Goal: Ask a question

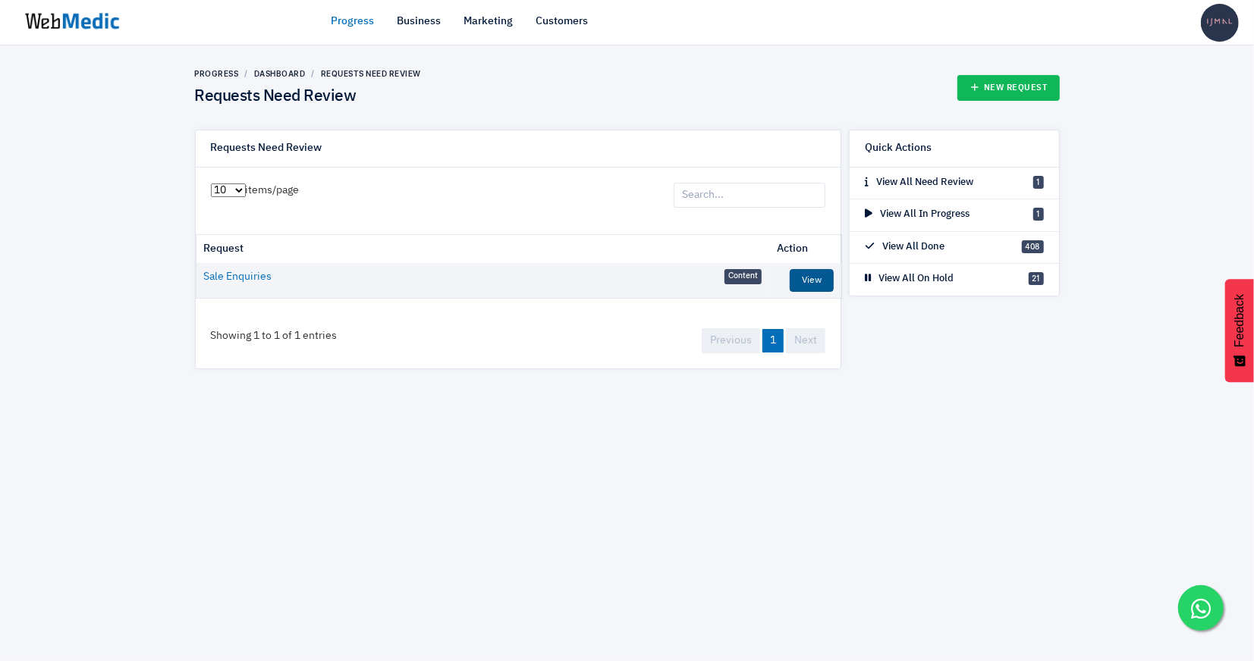
click at [805, 271] on link "View" at bounding box center [812, 280] width 44 height 23
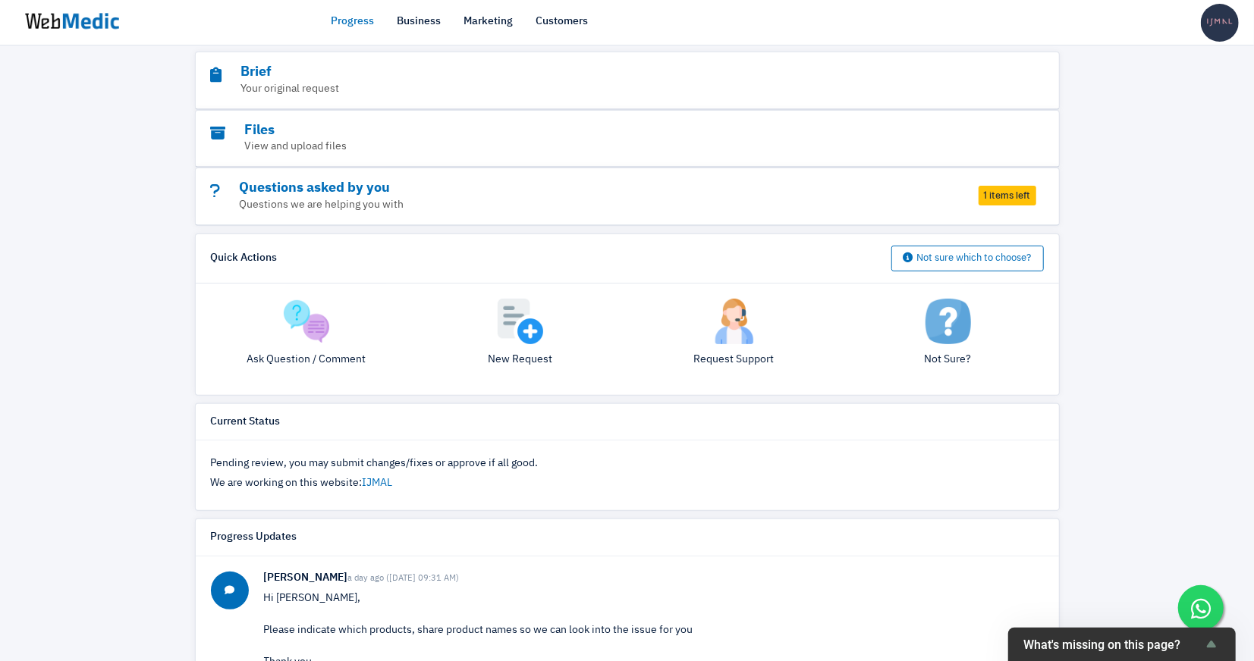
scroll to position [177, 0]
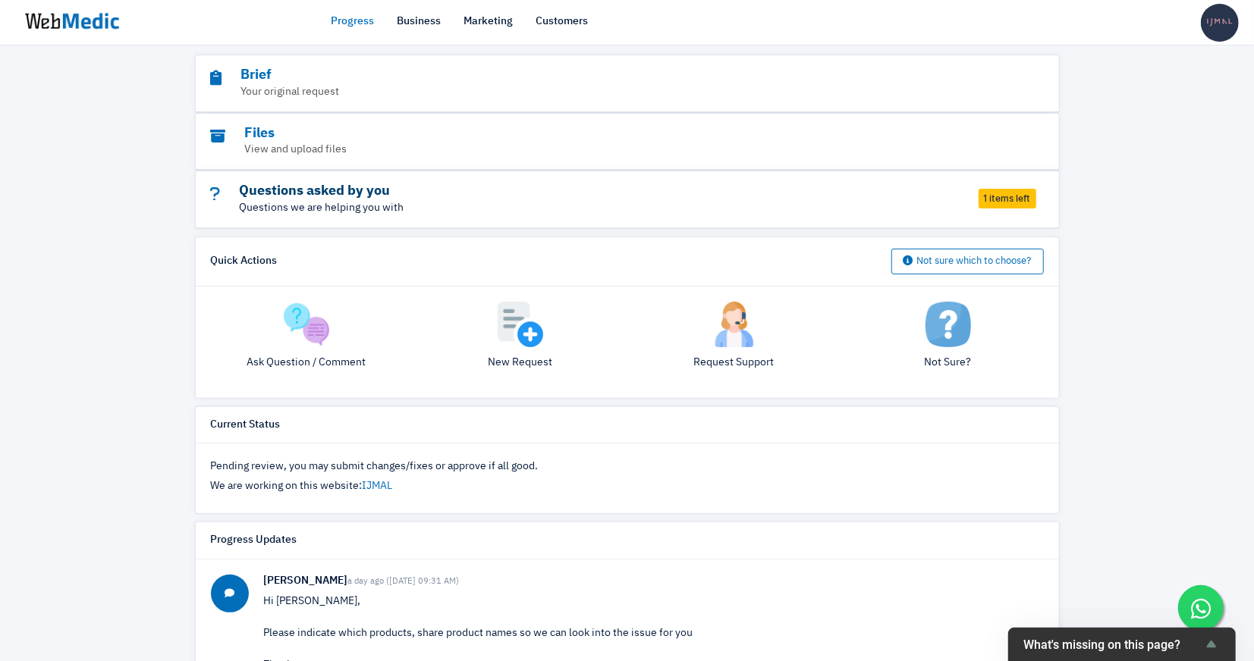
click at [380, 187] on h3 "Questions asked by you" at bounding box center [585, 191] width 749 height 17
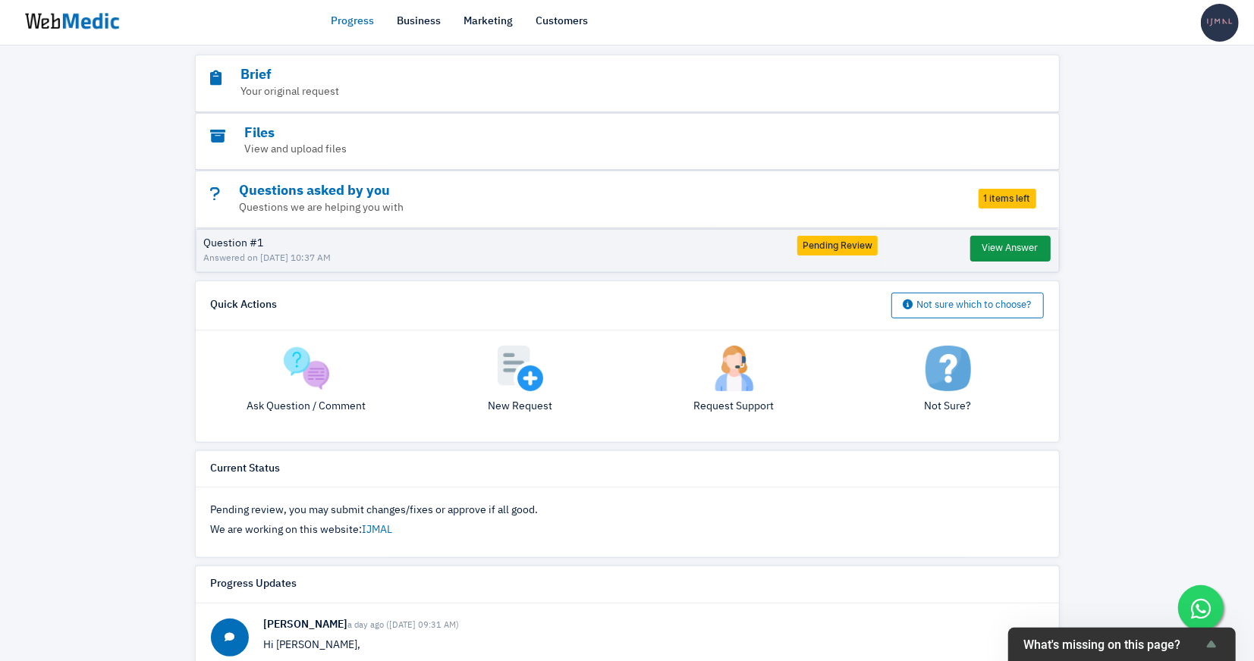
click at [982, 243] on button "View Answer" at bounding box center [1010, 249] width 80 height 26
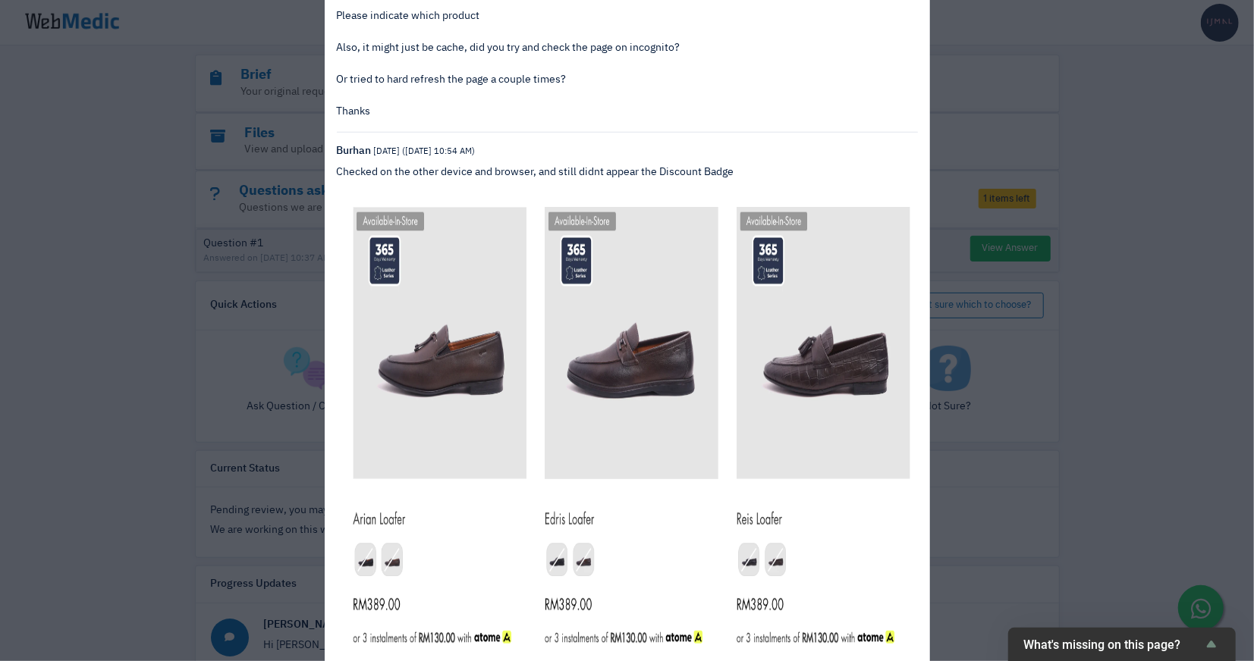
scroll to position [711, 0]
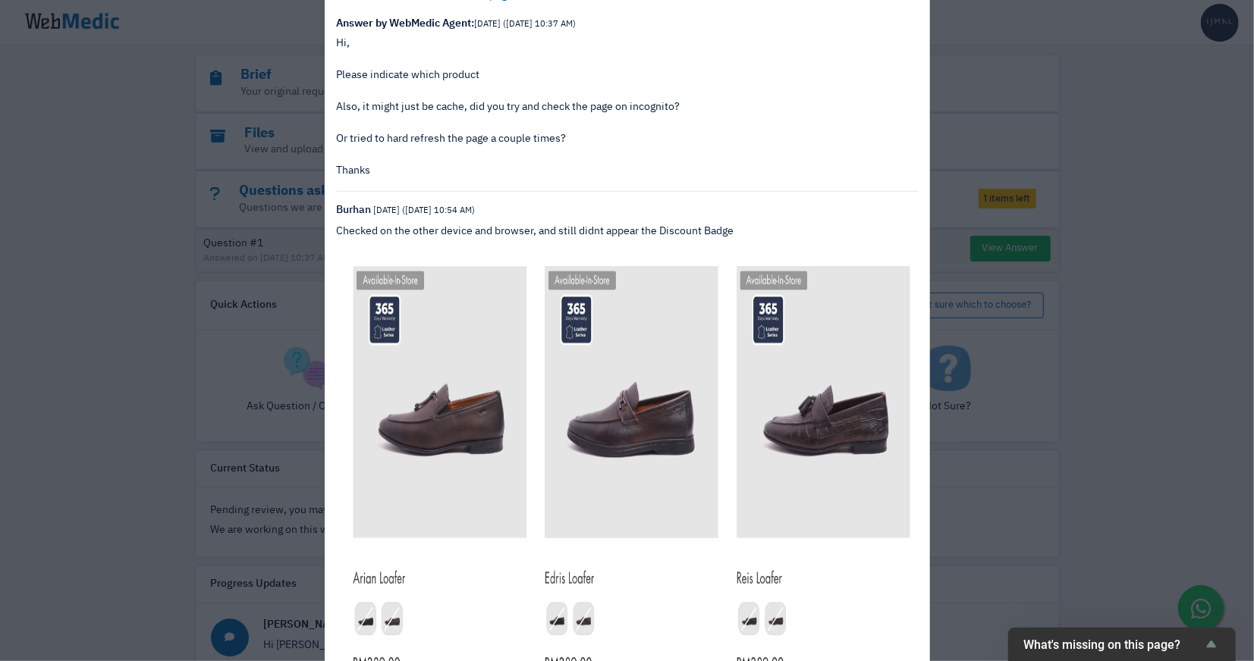
click at [1158, 306] on div "View Answer Question: [DATE] ([DATE] 10:35 AM) I set the Off Badge for the prod…" at bounding box center [627, 330] width 1254 height 661
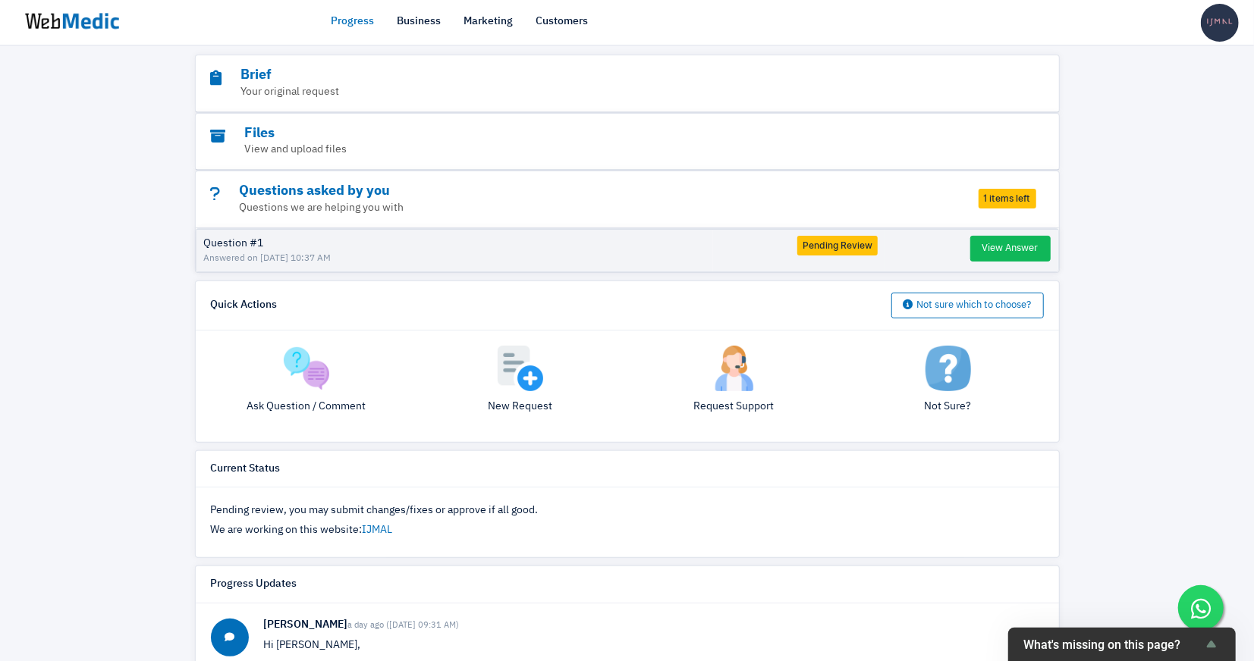
scroll to position [190, 0]
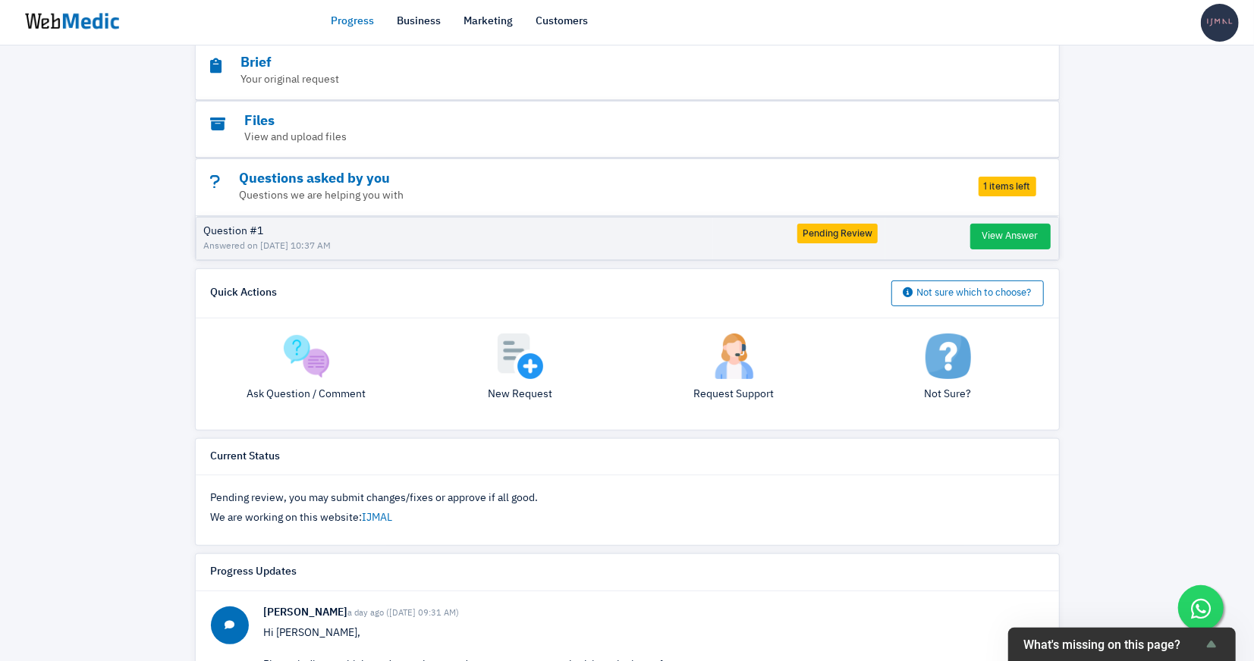
click at [335, 359] on div "Ask Question / Comment" at bounding box center [306, 374] width 214 height 81
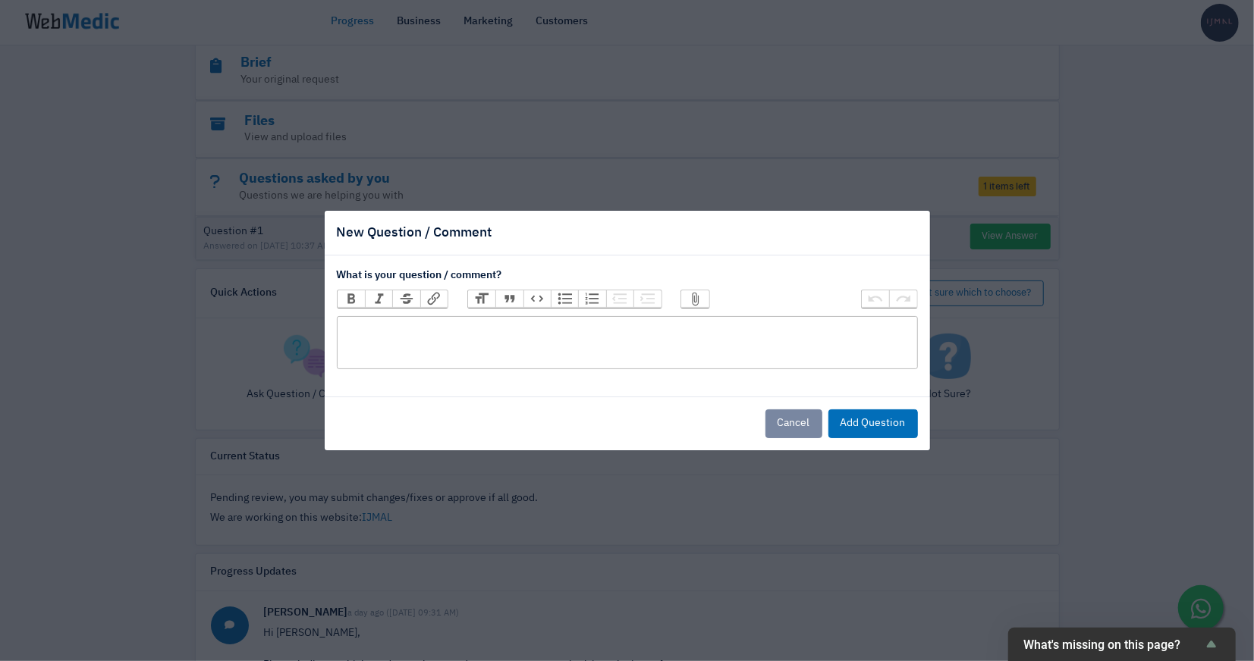
click at [509, 337] on trix-editor at bounding box center [627, 342] width 581 height 53
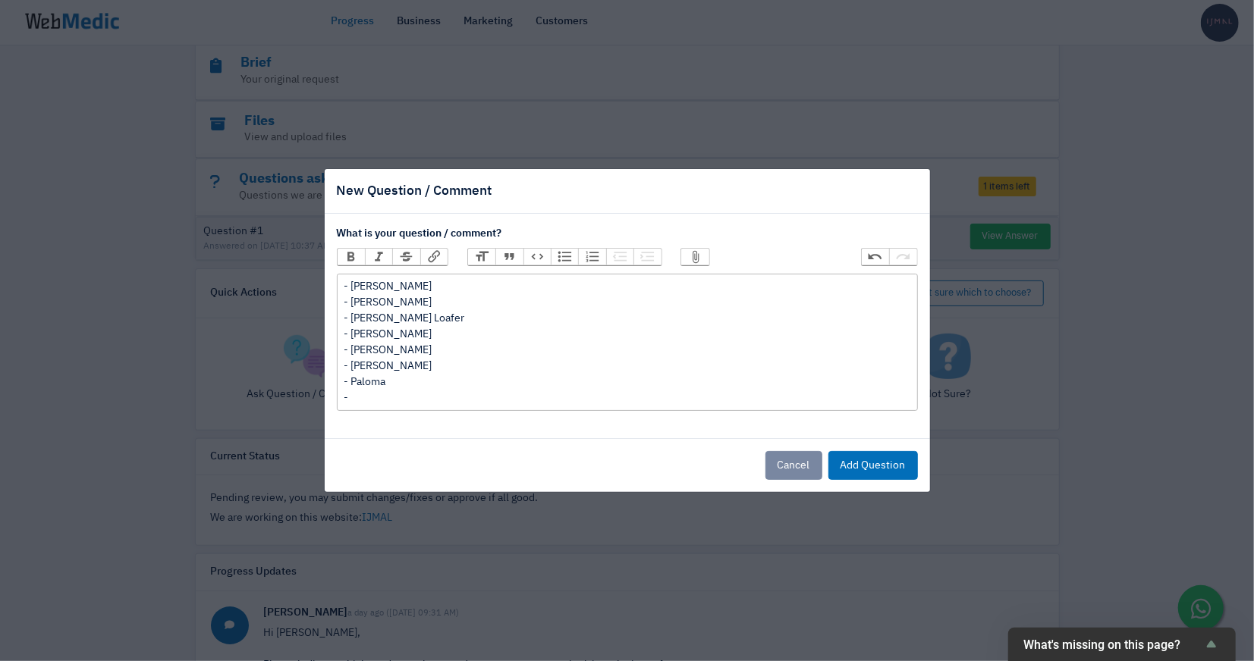
click at [379, 369] on div "- [PERSON_NAME] - [PERSON_NAME] - [PERSON_NAME] Loafer - [PERSON_NAME] - [PERSO…" at bounding box center [627, 342] width 567 height 127
click at [526, 383] on div "- [PERSON_NAME] - [PERSON_NAME] - [PERSON_NAME] Loafer - [PERSON_NAME] - [PERSO…" at bounding box center [627, 342] width 567 height 127
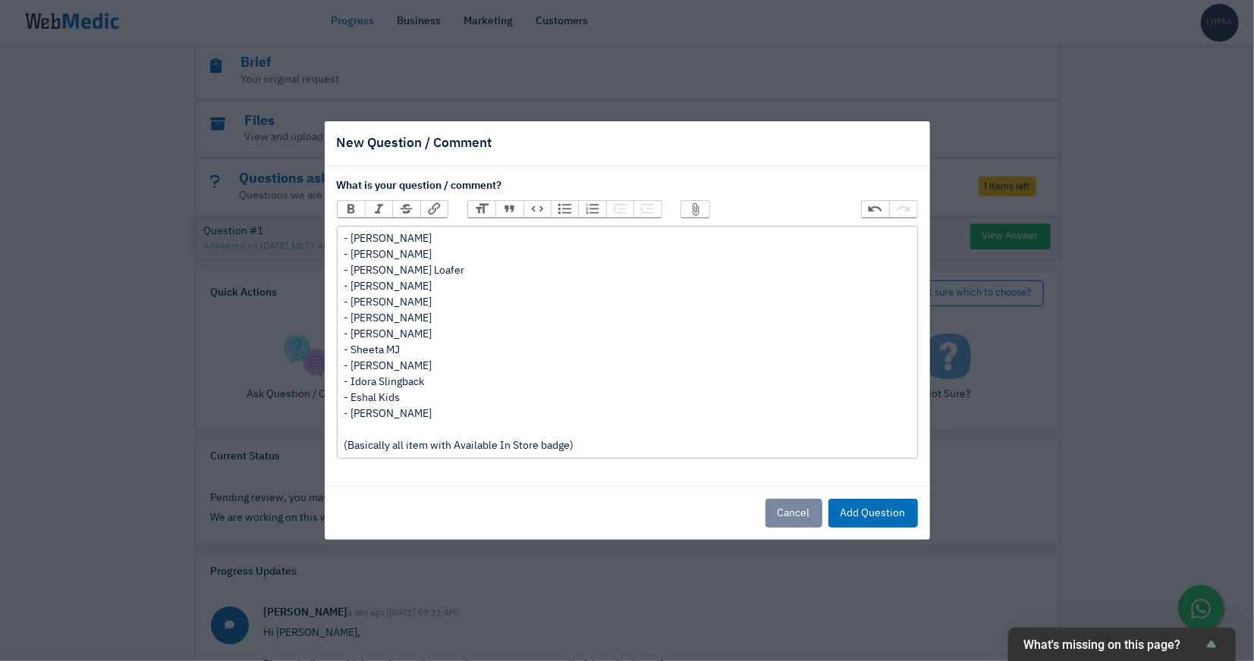
type trix-editor "<div>- [PERSON_NAME]<br>- [PERSON_NAME]<br>- [PERSON_NAME] Loafer<br>- [PERSON_…"
click at [863, 519] on button "Add Question" at bounding box center [872, 513] width 89 height 29
